Goal: Obtain resource: Obtain resource

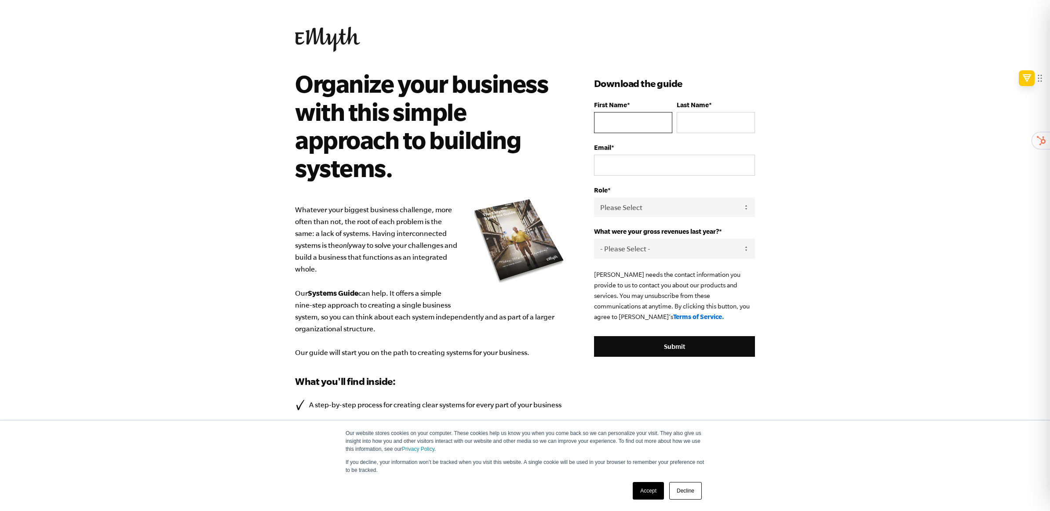
click at [638, 124] on input "First Name *" at bounding box center [633, 122] width 78 height 21
type input "JOHN"
type input "NELSON"
click at [689, 166] on input "jbartlettnelson1@gmail.com" at bounding box center [674, 165] width 161 height 21
type input "john.nelson@sandler.com"
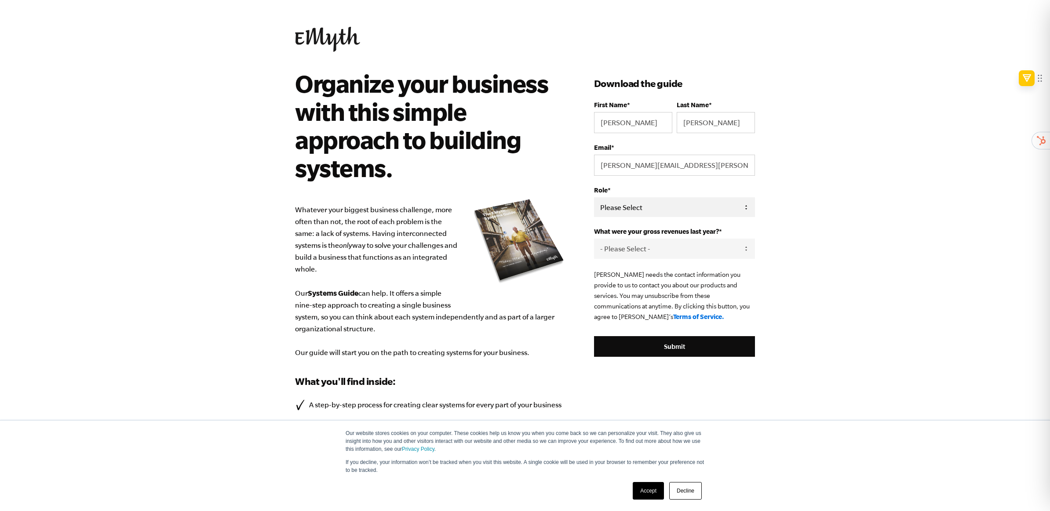
click at [677, 205] on select "Please Select Owner Partner / Co-Owner Executive Employee / Other" at bounding box center [674, 207] width 161 height 20
select select "Owner"
click at [594, 197] on select "Please Select Owner Partner / Co-Owner Executive Employee / Other" at bounding box center [674, 207] width 161 height 20
click at [647, 248] on select "- Please Select - 0-75K 76-150K 151-275K 276-500K 501-750K 751-1M 1-2.5M 2.5-5M…" at bounding box center [674, 249] width 161 height 20
select select "76-150K"
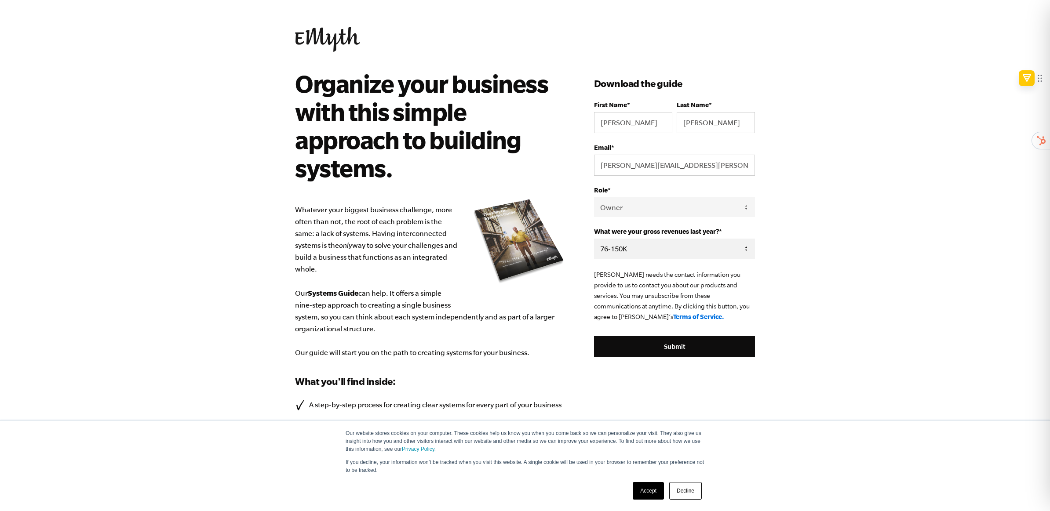
click at [594, 239] on select "- Please Select - 0-75K 76-150K 151-275K 276-500K 501-750K 751-1M 1-2.5M 2.5-5M…" at bounding box center [674, 249] width 161 height 20
click at [669, 347] on input "Submit" at bounding box center [674, 346] width 161 height 21
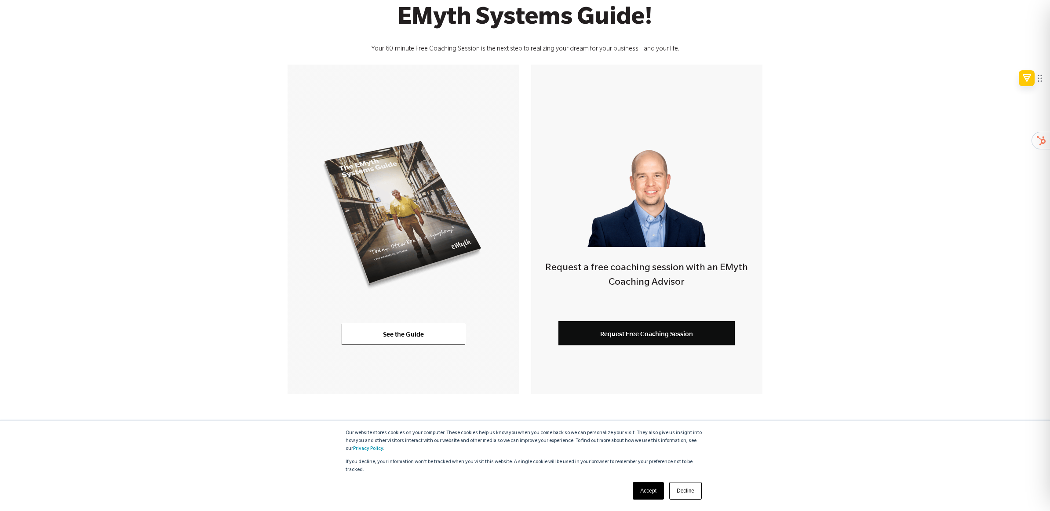
scroll to position [122, 0]
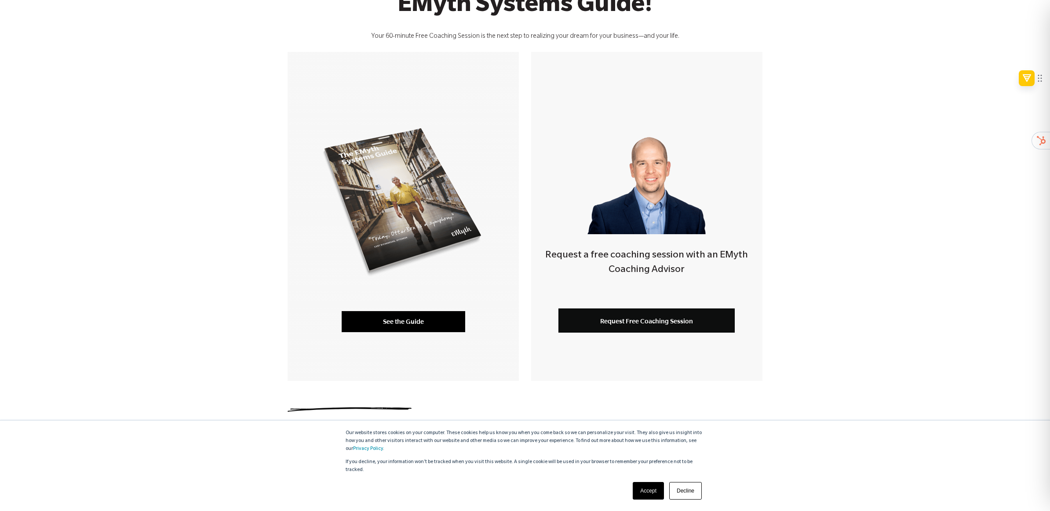
click at [413, 329] on link "See the Guide" at bounding box center [404, 321] width 124 height 21
